Goal: Task Accomplishment & Management: Complete application form

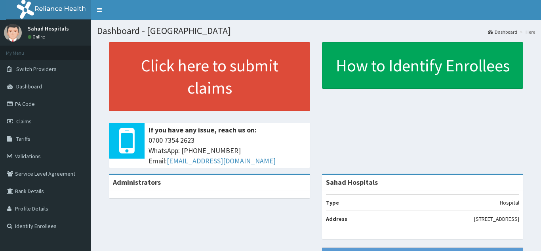
scroll to position [48, 0]
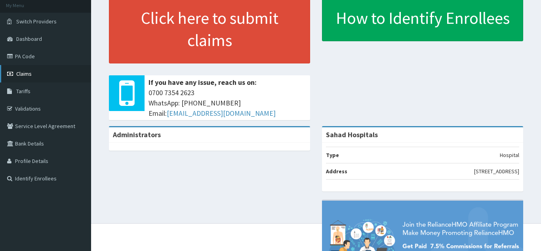
click at [40, 72] on link "Claims" at bounding box center [45, 73] width 91 height 17
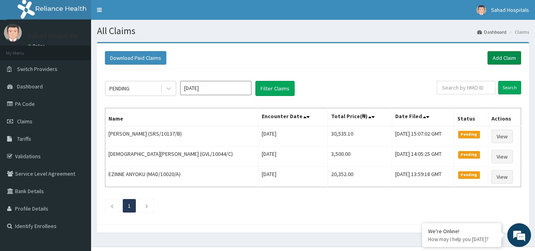
click at [506, 53] on link "Add Claim" at bounding box center [505, 57] width 34 height 13
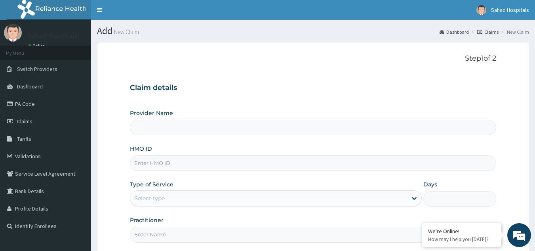
type input "Sahad Hospitals"
click at [38, 104] on link "PA Code" at bounding box center [45, 103] width 91 height 17
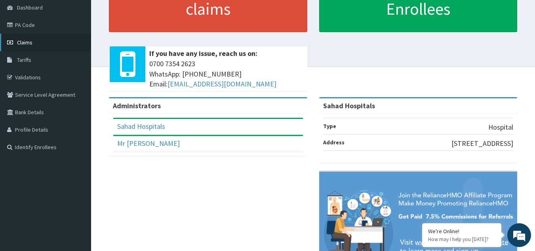
scroll to position [62, 0]
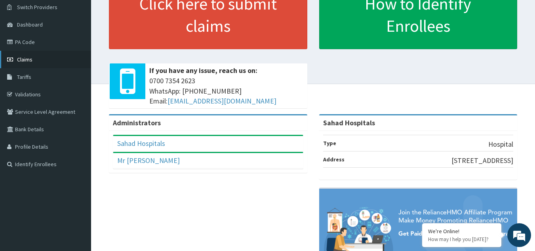
click at [29, 55] on link "Claims" at bounding box center [45, 59] width 91 height 17
